Goal: Task Accomplishment & Management: Use online tool/utility

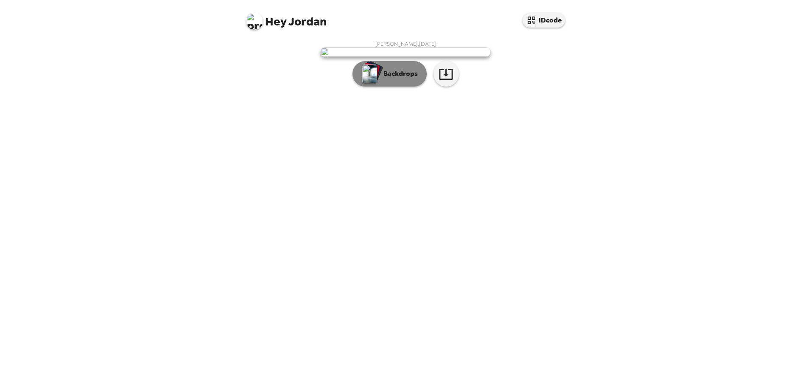
click at [408, 79] on p "Backdrops" at bounding box center [398, 74] width 39 height 10
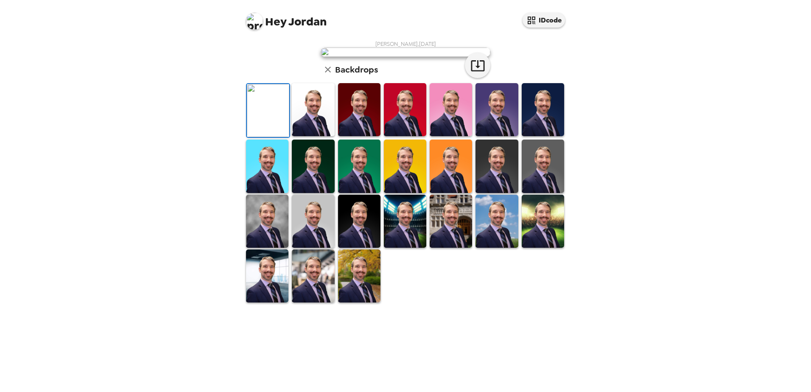
click at [319, 136] on img at bounding box center [313, 109] width 42 height 53
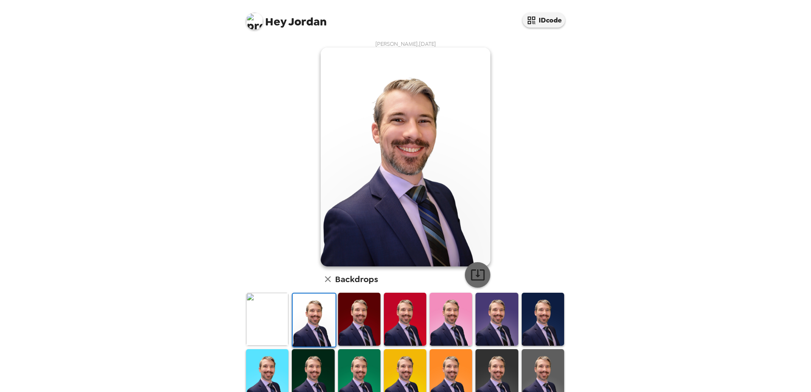
click at [477, 275] on icon "button" at bounding box center [477, 274] width 15 height 15
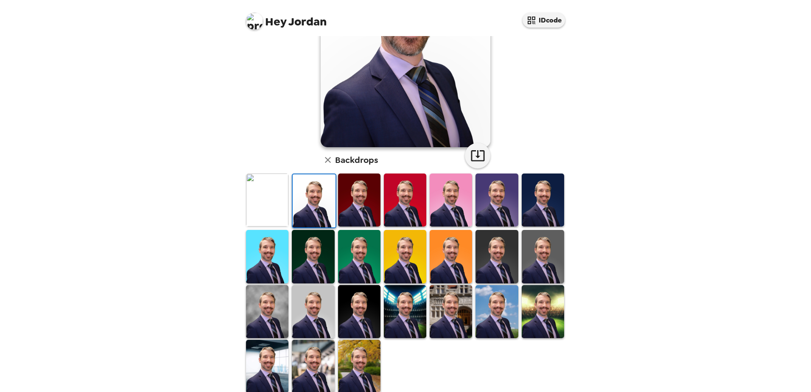
scroll to position [127, 0]
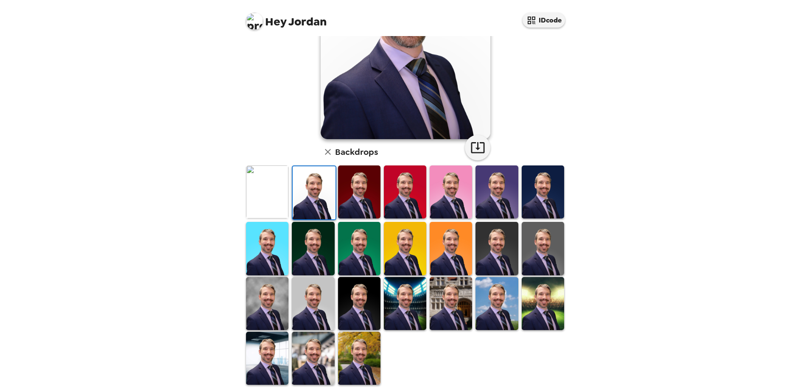
click at [277, 304] on img at bounding box center [267, 303] width 42 height 53
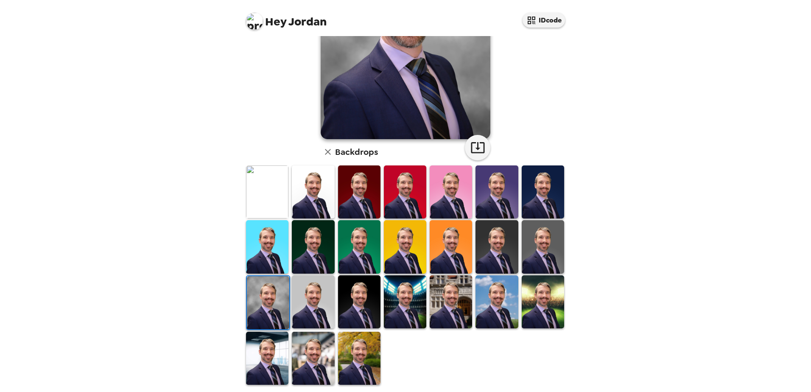
click at [306, 311] on img at bounding box center [313, 301] width 42 height 53
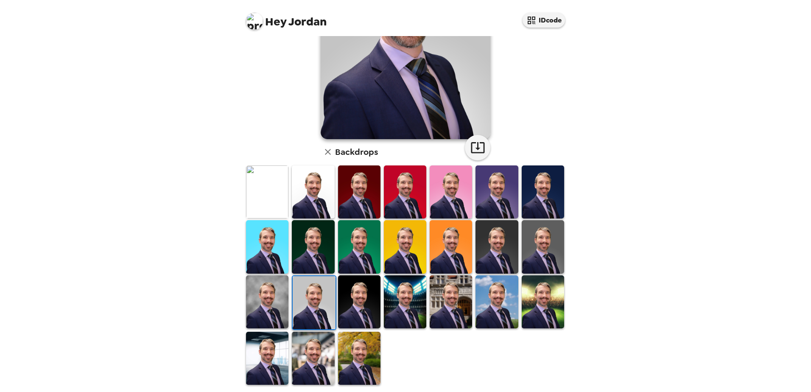
click at [365, 352] on img at bounding box center [359, 358] width 42 height 53
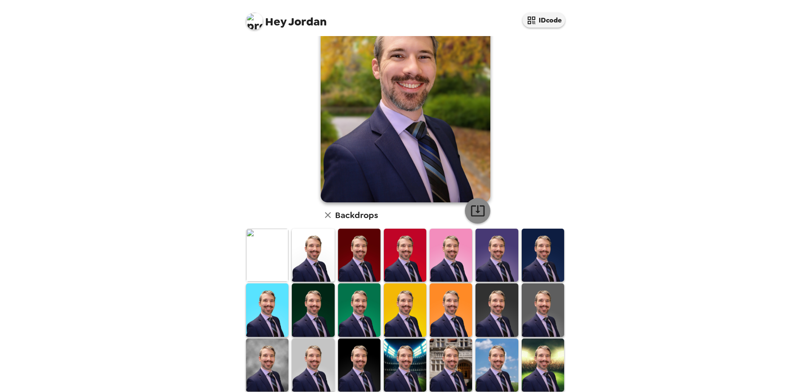
scroll to position [85, 0]
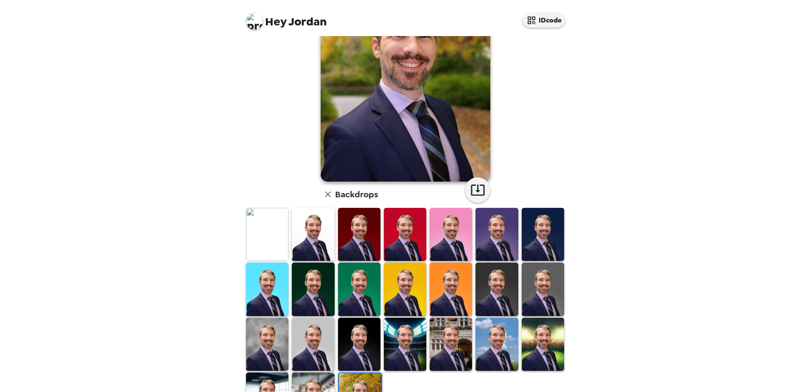
click at [311, 230] on img at bounding box center [313, 234] width 42 height 53
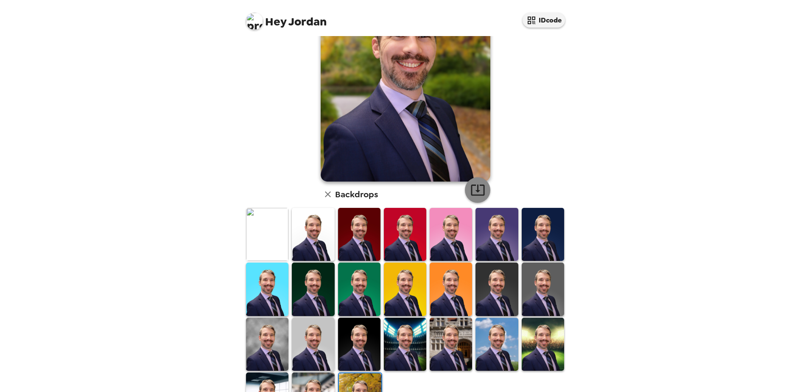
click at [470, 183] on icon "button" at bounding box center [477, 189] width 15 height 15
click at [552, 295] on img at bounding box center [543, 289] width 42 height 53
